Goal: Information Seeking & Learning: Learn about a topic

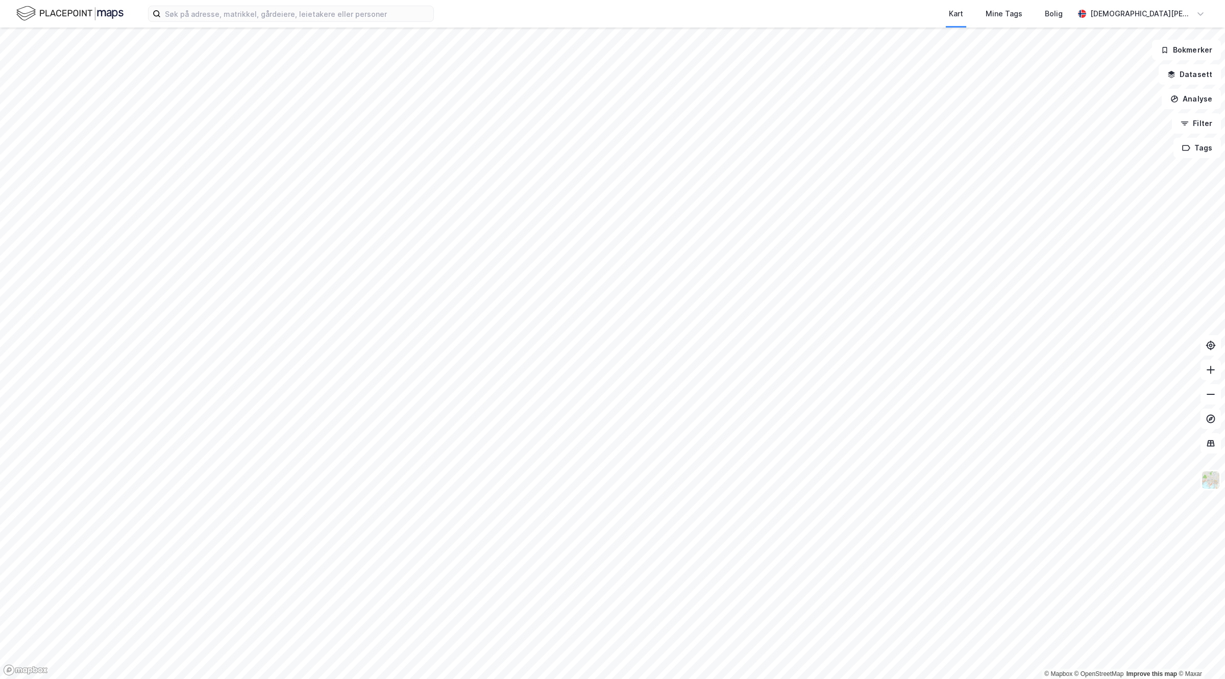
click at [612, 679] on html "Kart Mine Tags Bolig [PERSON_NAME] © Mapbox © OpenStreetMap Improve this map © …" at bounding box center [612, 339] width 1225 height 679
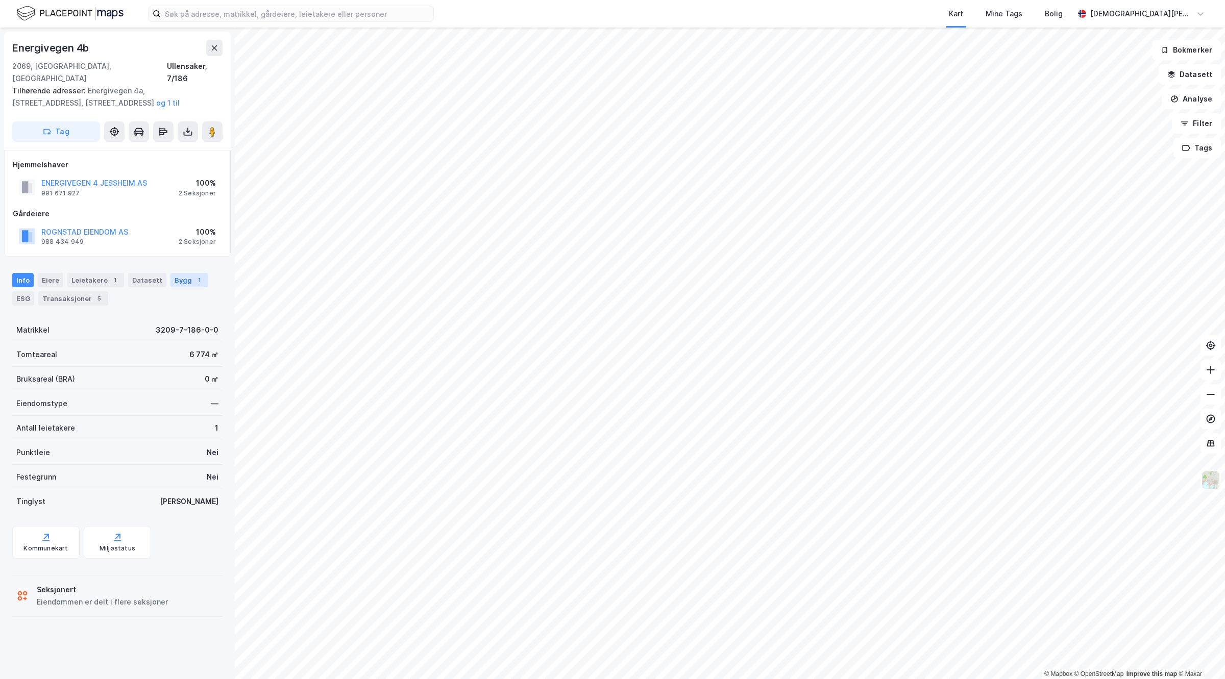
click at [172, 273] on div "Bygg 1" at bounding box center [189, 280] width 38 height 14
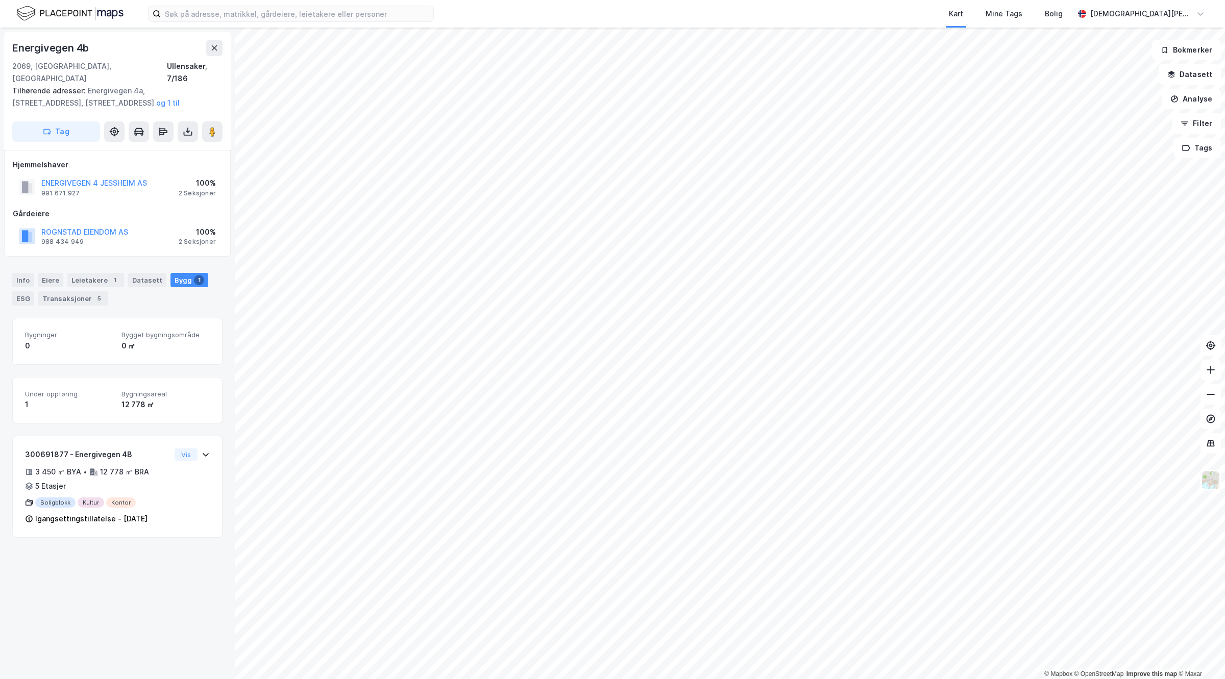
click at [126, 399] on div "12 778 ㎡" at bounding box center [165, 405] width 88 height 12
click at [96, 404] on div "Under oppføring 1 Bygningsareal 12 778 ㎡" at bounding box center [117, 400] width 210 height 46
click at [158, 466] on div "3 450 ㎡ BYA • 12 778 ㎡ BRA • 5 Etasjer" at bounding box center [97, 479] width 145 height 27
click at [102, 291] on div "Transaksjoner 5" at bounding box center [73, 298] width 70 height 14
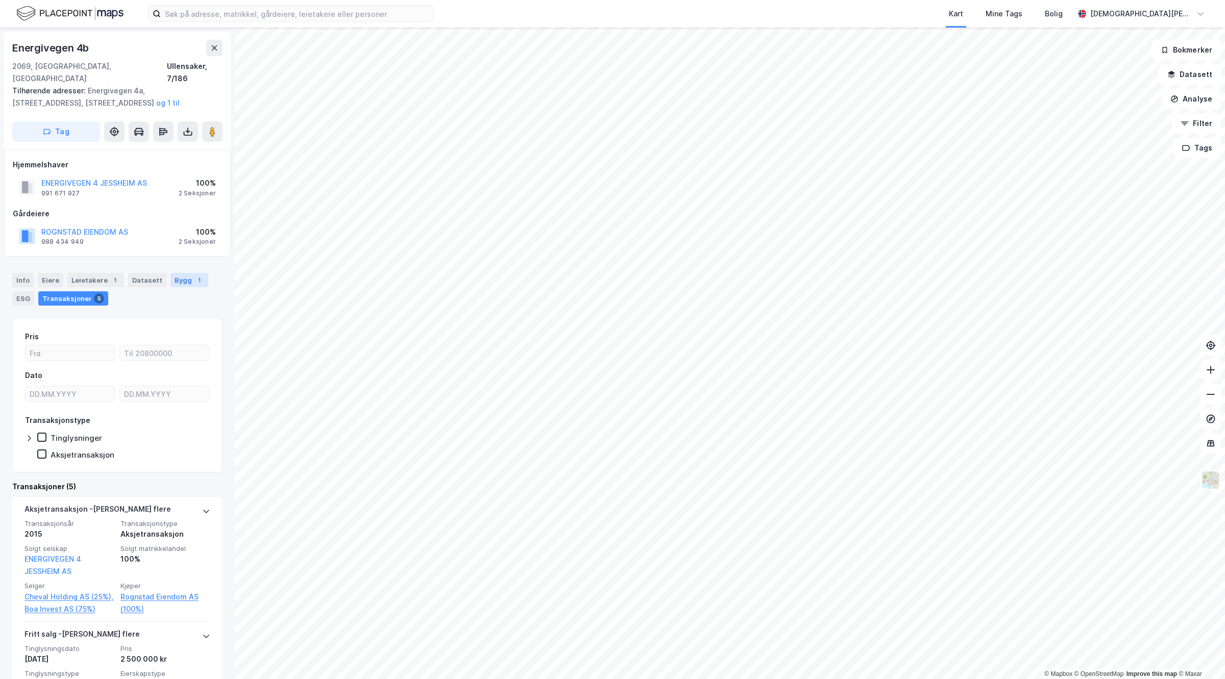
click at [176, 274] on div "Bygg 1" at bounding box center [189, 280] width 38 height 14
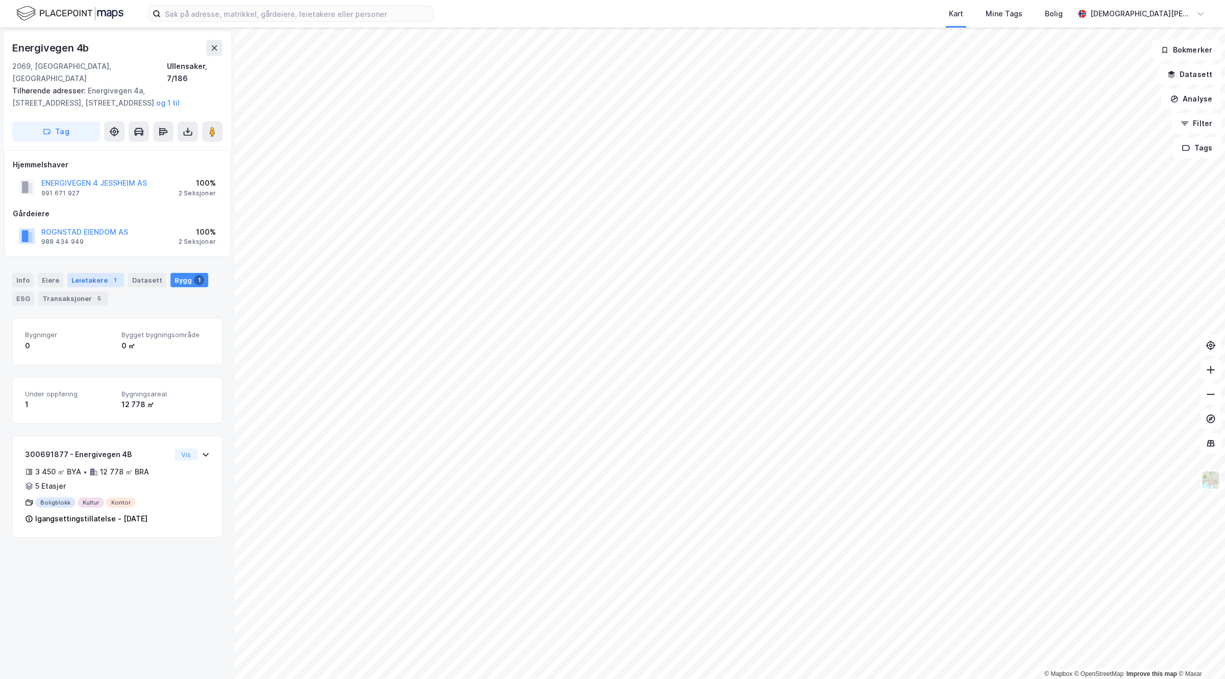
click at [83, 273] on div "Leietakere 1" at bounding box center [95, 280] width 57 height 14
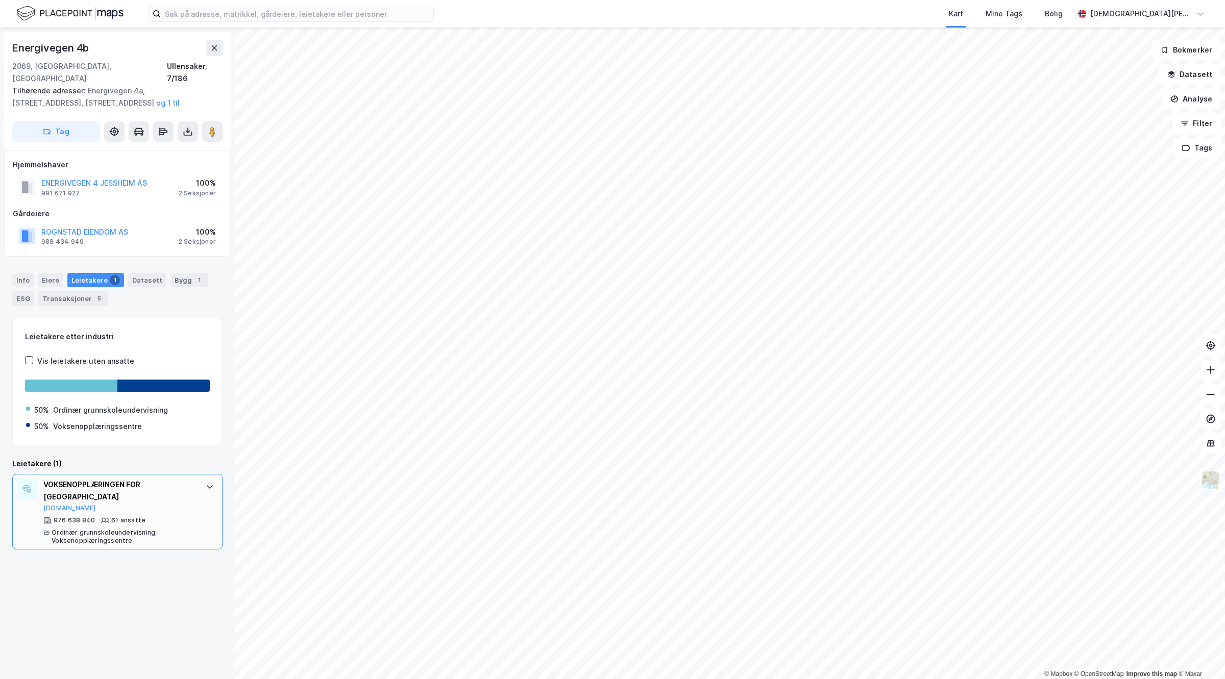
click at [138, 498] on div "VOKSENOPPLÆRINGEN FOR ØVRE ROMERIKE Brreg.no" at bounding box center [119, 496] width 152 height 34
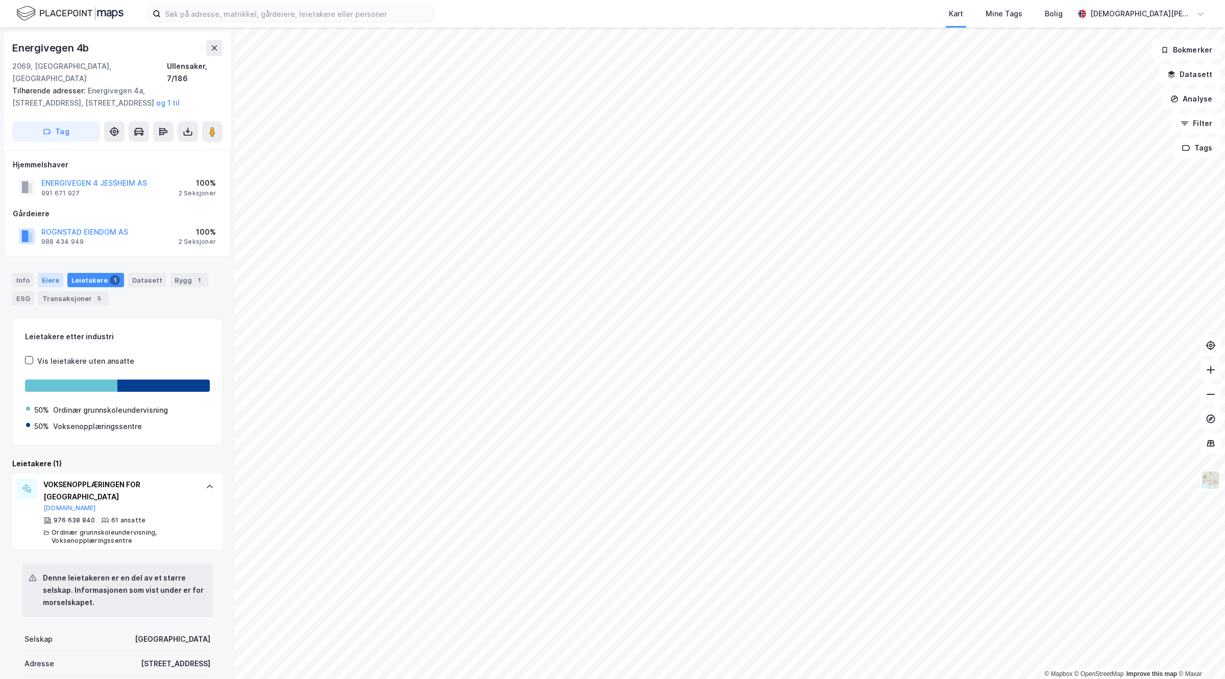
click at [44, 273] on div "Eiere" at bounding box center [51, 280] width 26 height 14
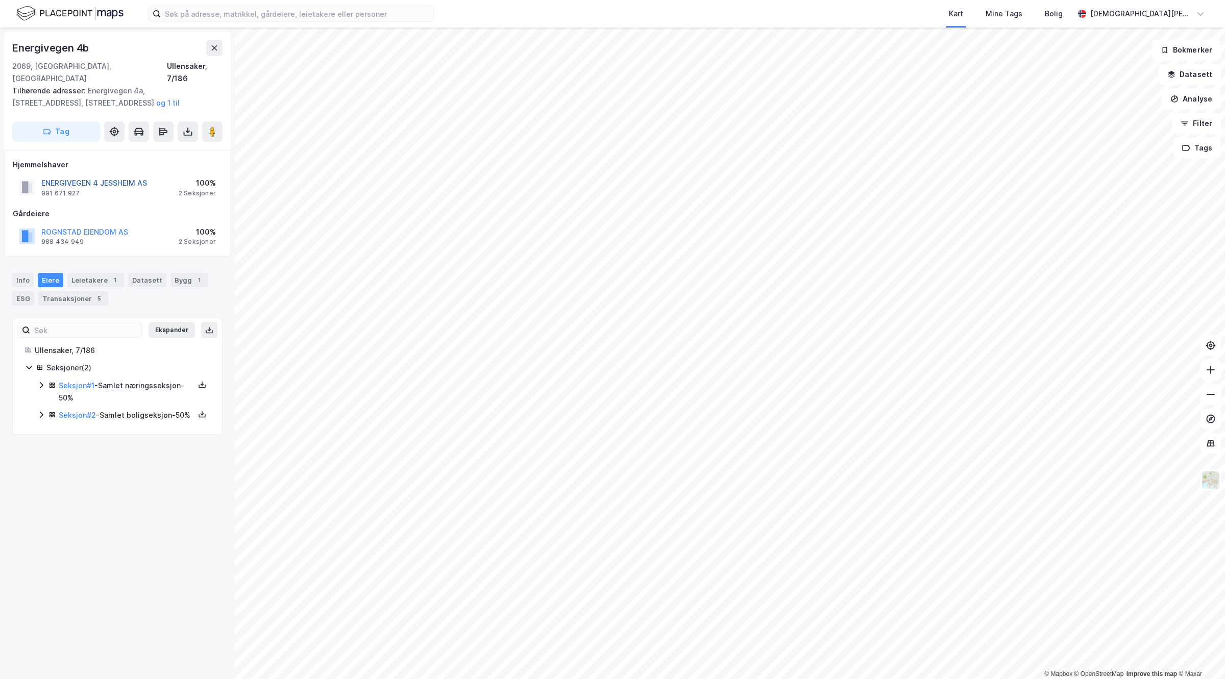
click at [0, 0] on button "ENERGIVEGEN 4 JESSHEIM AS" at bounding box center [0, 0] width 0 height 0
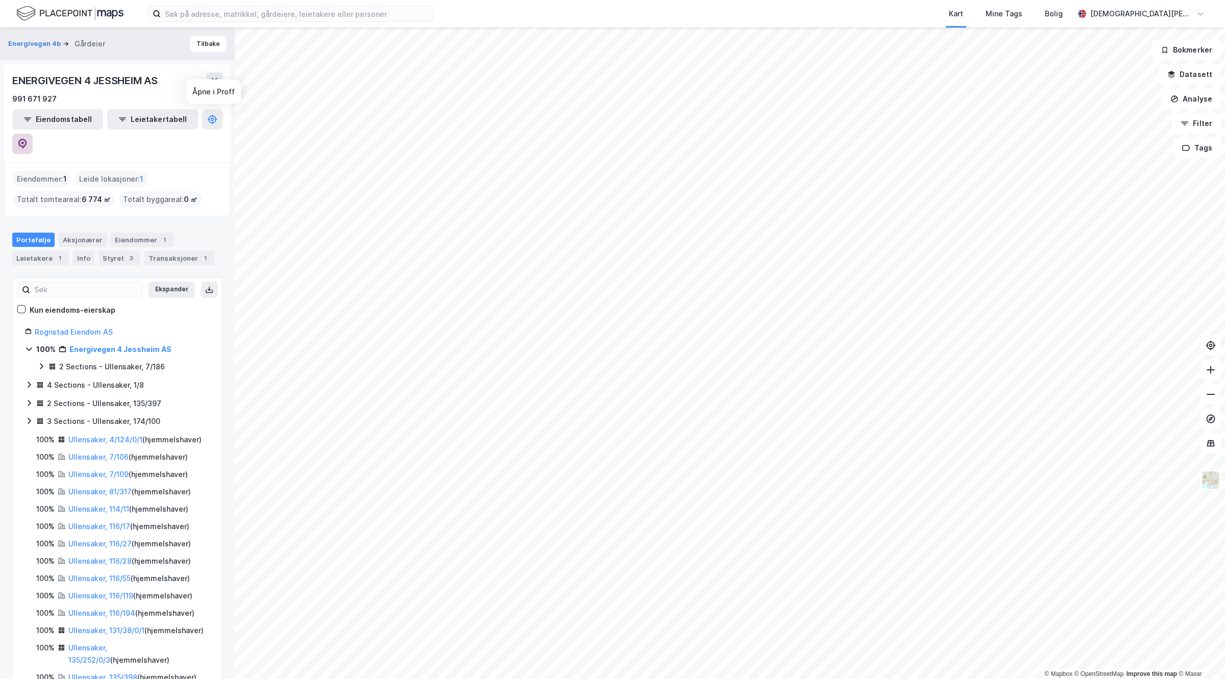
click at [27, 139] on icon at bounding box center [22, 144] width 9 height 10
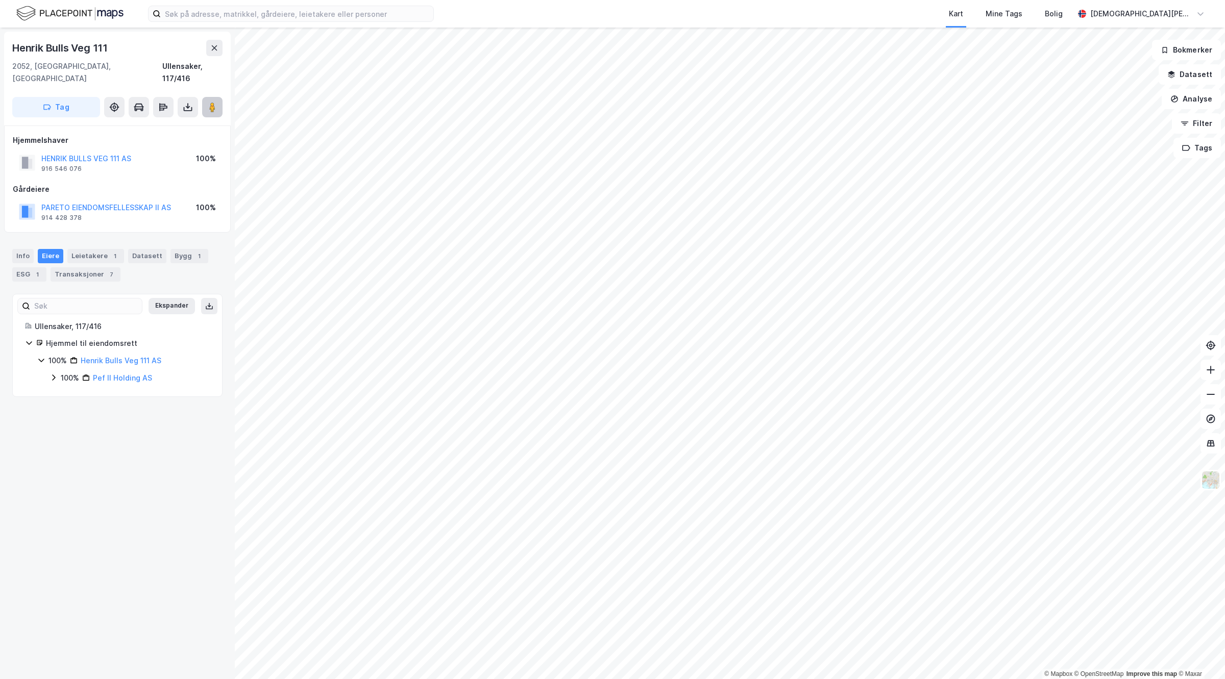
click at [214, 102] on image at bounding box center [212, 107] width 6 height 10
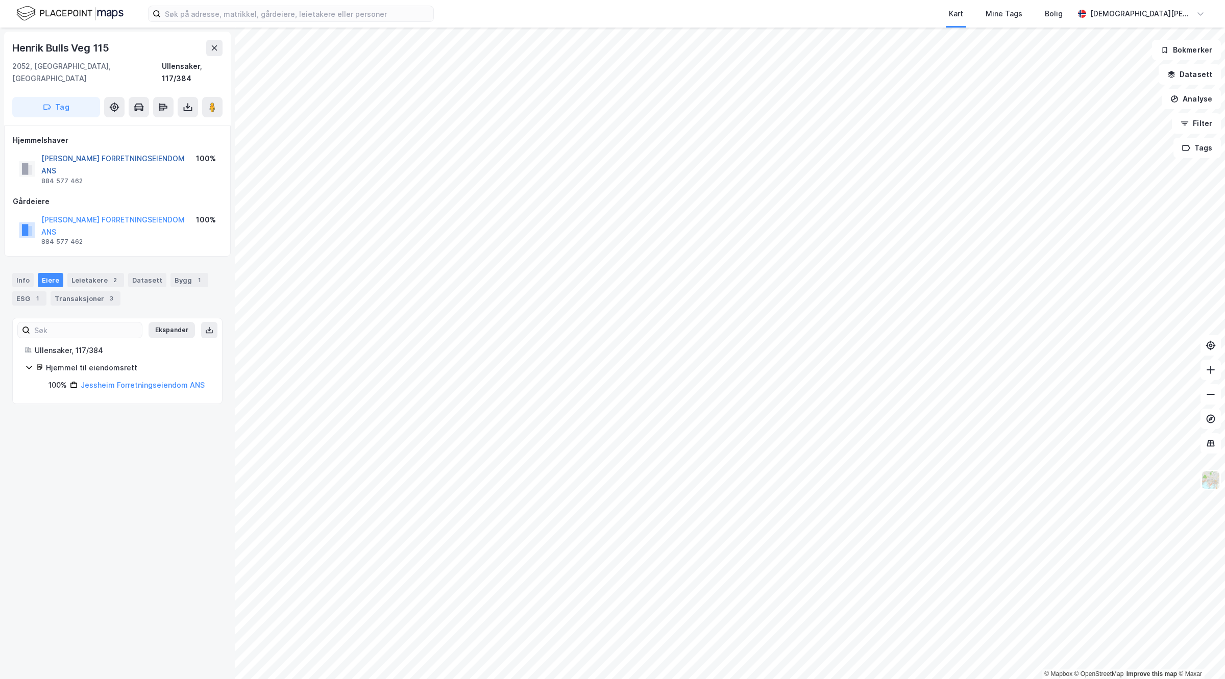
click at [0, 0] on button "JESSHEIM FORRETNINGSEIENDOM ANS" at bounding box center [0, 0] width 0 height 0
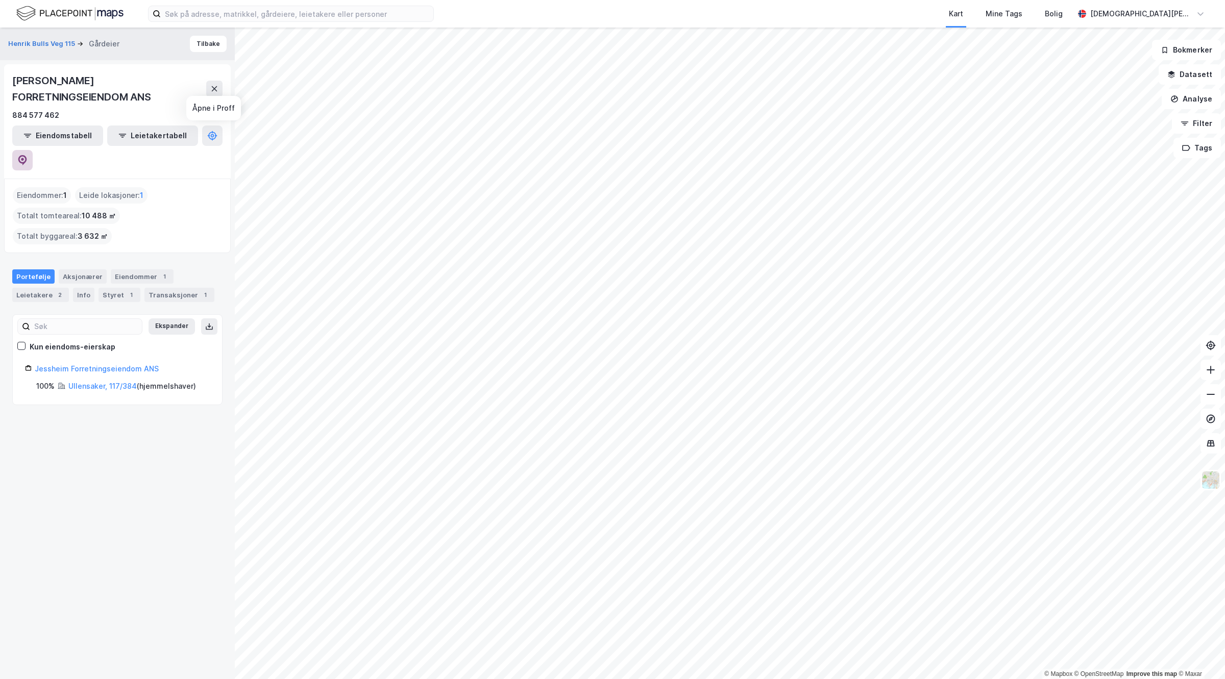
click at [28, 155] on icon at bounding box center [22, 160] width 10 height 10
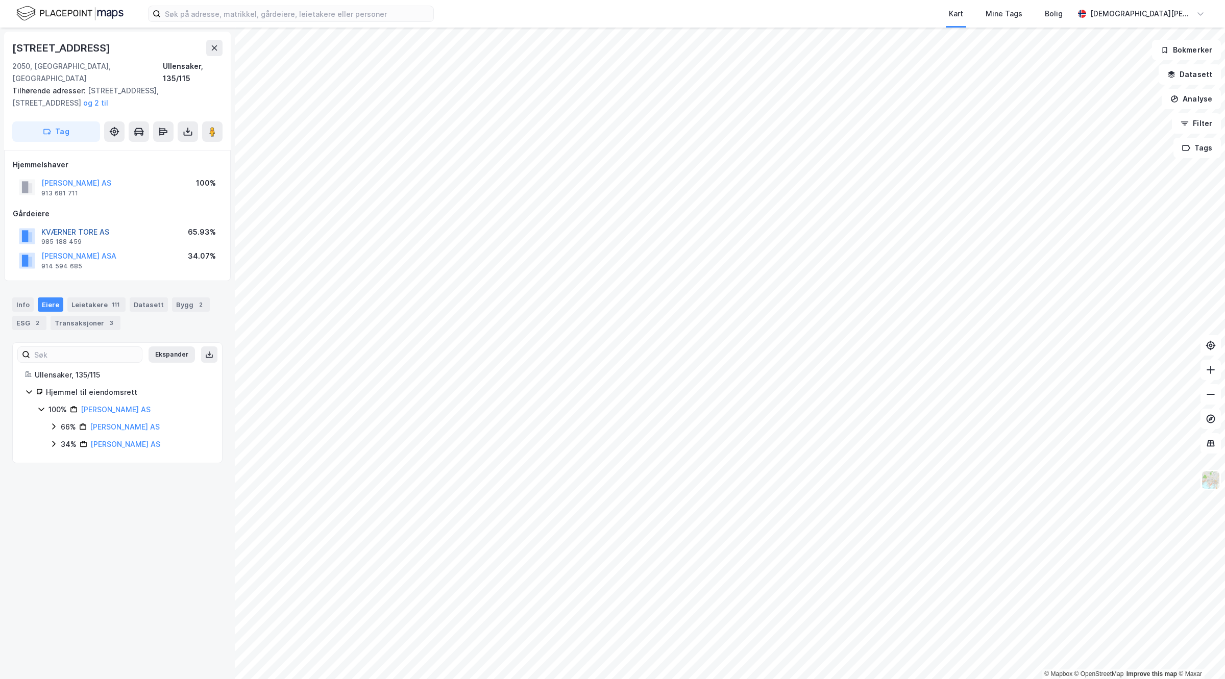
click at [0, 0] on button "KVÆRNER TORE AS" at bounding box center [0, 0] width 0 height 0
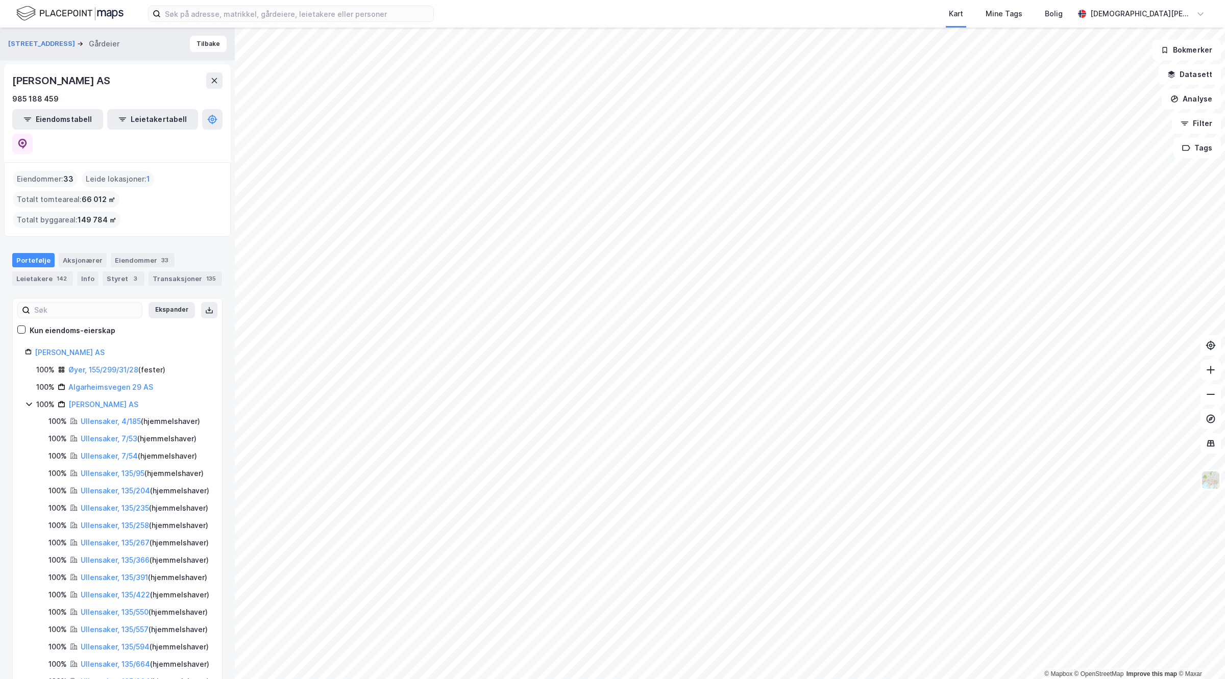
click at [201, 124] on div "Eiendomstabell Leietakertabell" at bounding box center [117, 131] width 210 height 45
click at [28, 139] on icon at bounding box center [22, 144] width 10 height 10
